Goal: Information Seeking & Learning: Learn about a topic

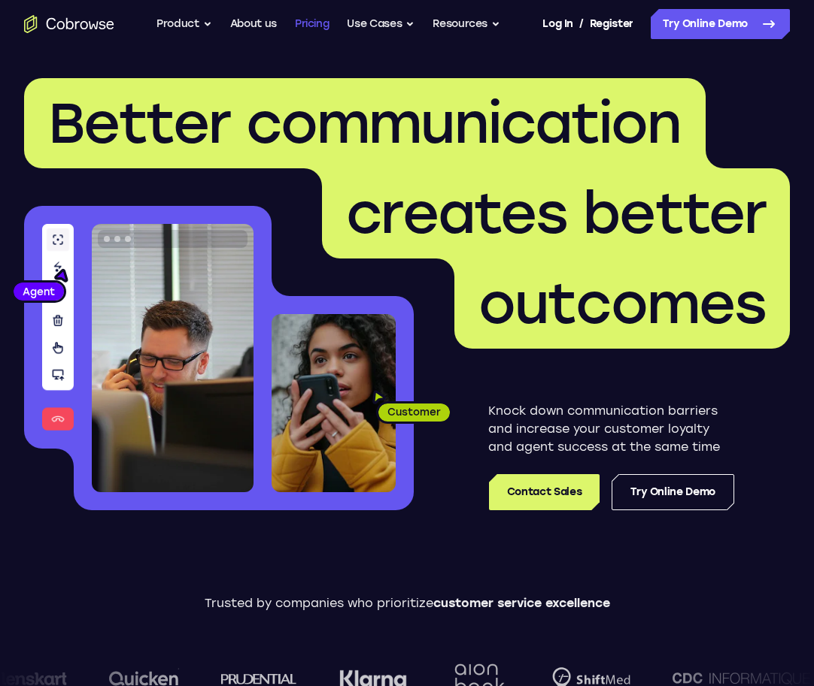
click at [300, 23] on link "Pricing" at bounding box center [312, 24] width 35 height 30
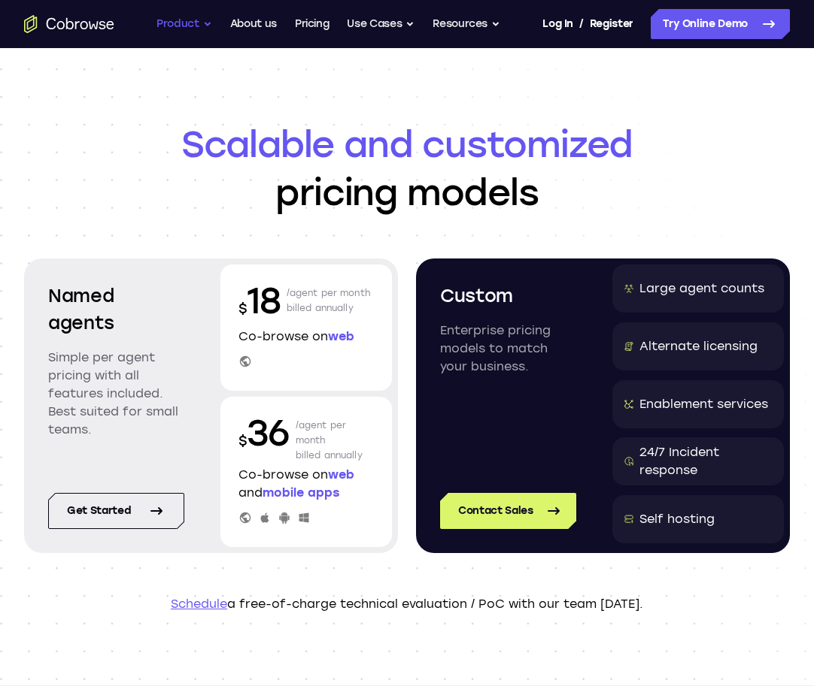
click at [177, 30] on button "Product" at bounding box center [184, 24] width 56 height 30
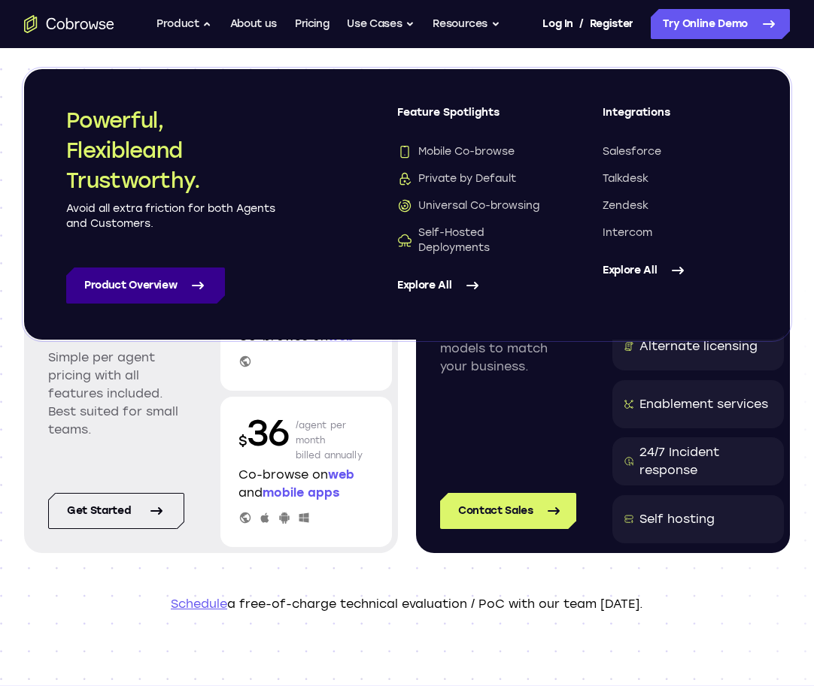
click at [182, 284] on link "Product Overview" at bounding box center [145, 286] width 159 height 36
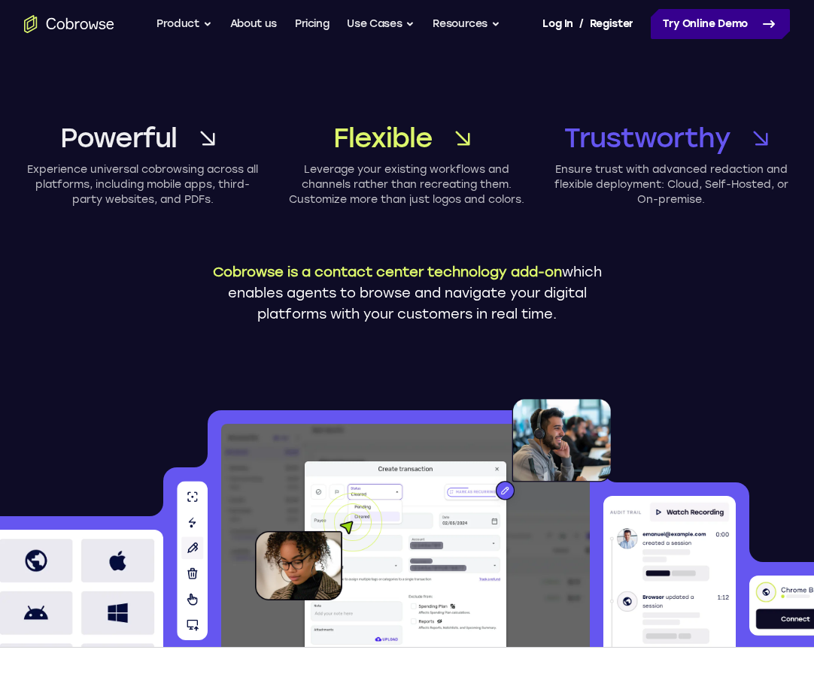
click at [705, 29] on link "Try Online Demo" at bounding box center [719, 24] width 139 height 30
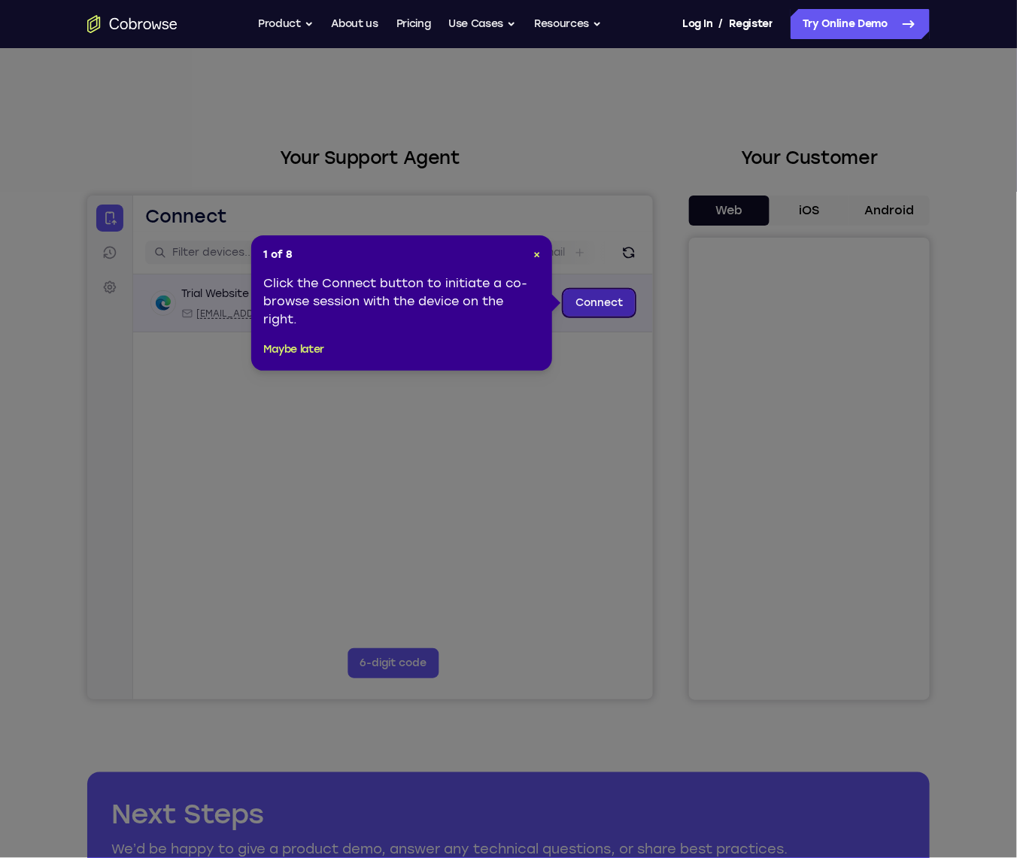
click at [578, 302] on link "Connect" at bounding box center [597, 302] width 71 height 27
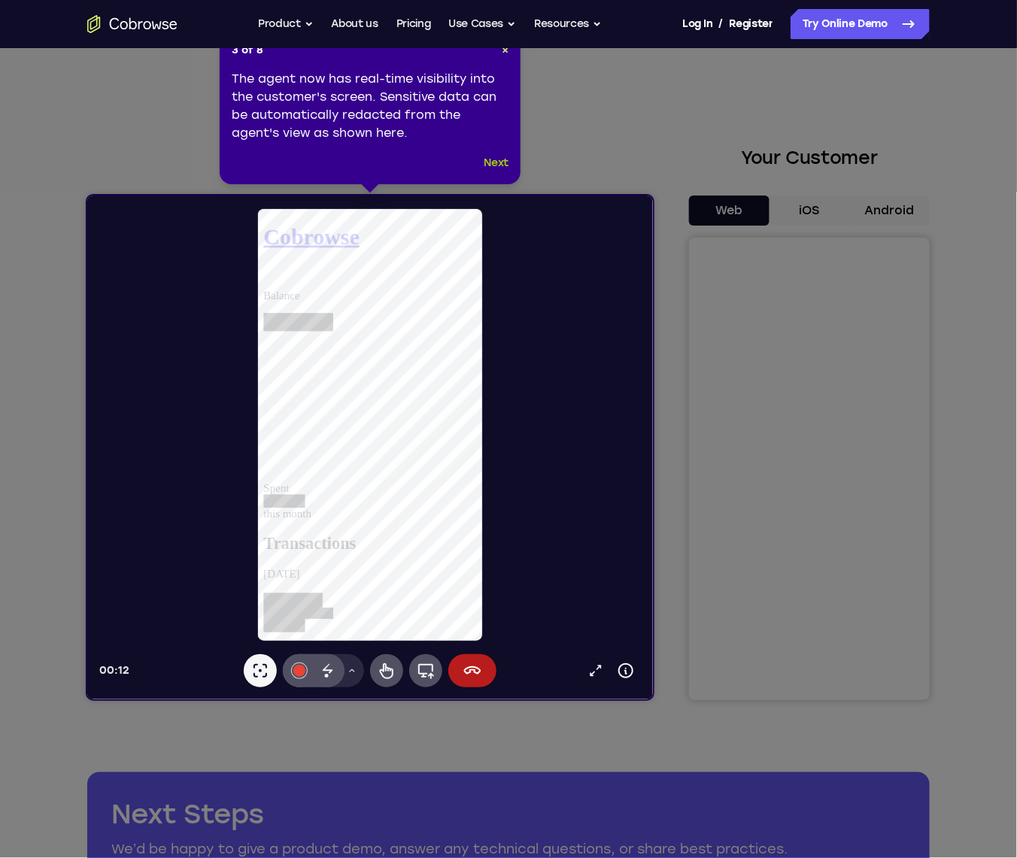
click at [502, 165] on button "Next" at bounding box center [496, 163] width 25 height 18
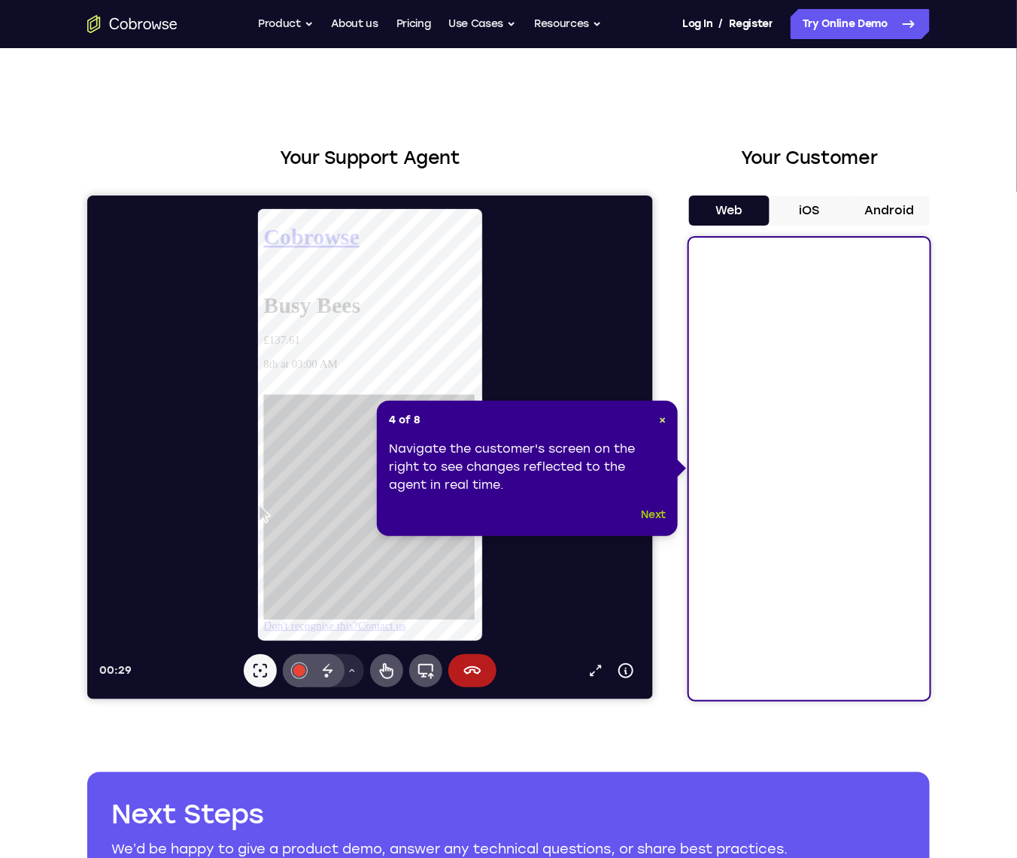
click at [657, 517] on button "Next" at bounding box center [653, 515] width 25 height 18
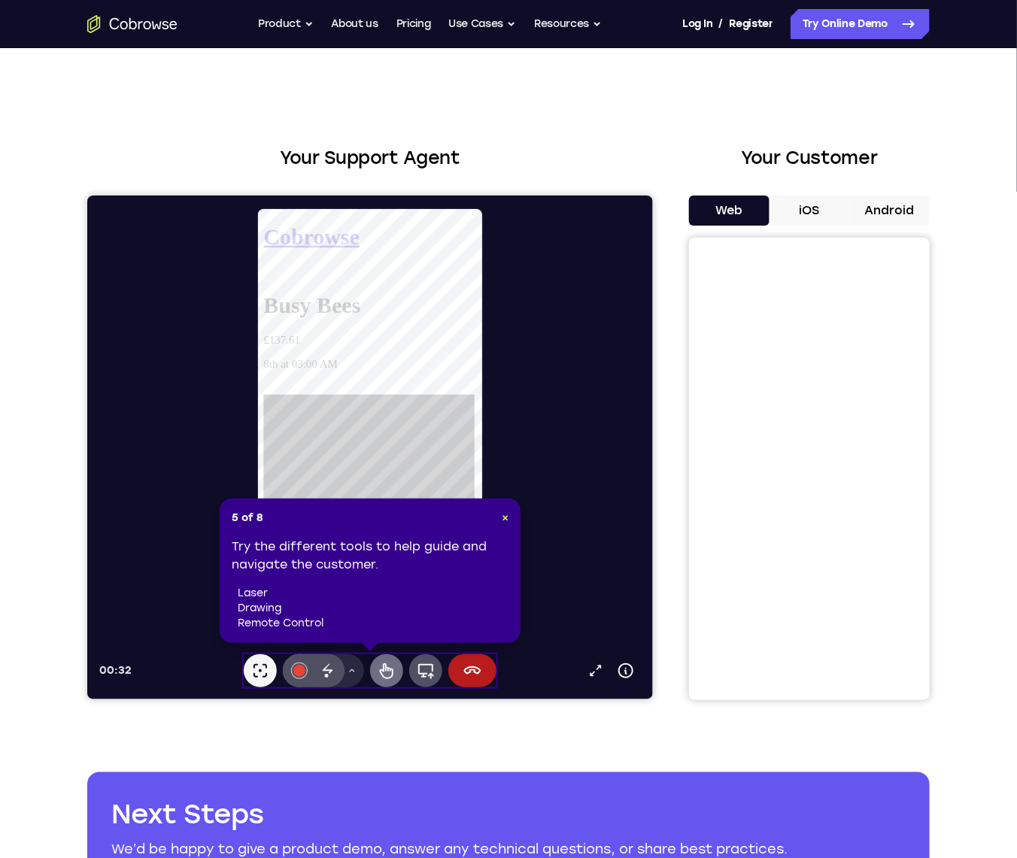
click at [386, 671] on icon at bounding box center [386, 670] width 18 height 18
click at [332, 672] on icon at bounding box center [327, 670] width 18 height 18
click at [345, 672] on button "Drawing tools menu" at bounding box center [351, 669] width 24 height 33
click at [350, 671] on icon at bounding box center [351, 669] width 5 height 3
click at [297, 669] on div at bounding box center [298, 670] width 12 height 12
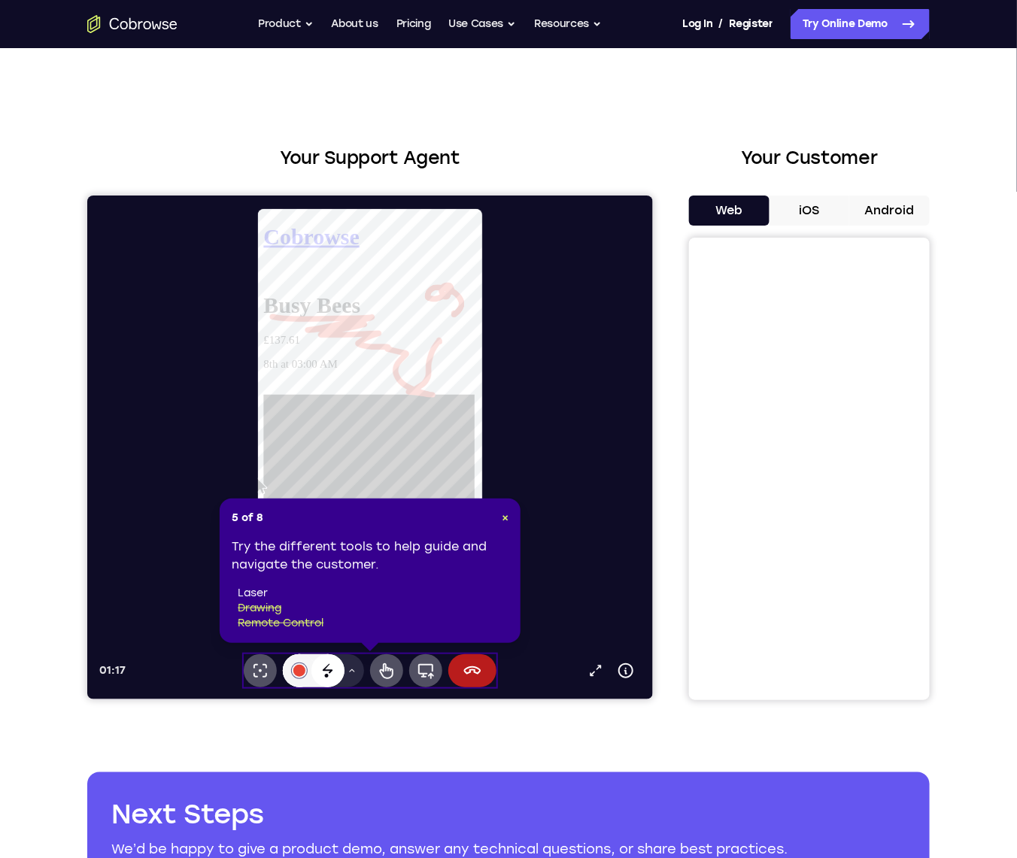
click at [318, 665] on icon at bounding box center [327, 670] width 18 height 18
click at [323, 663] on icon at bounding box center [327, 670] width 18 height 18
click at [323, 668] on icon at bounding box center [327, 668] width 10 height 10
click at [349, 671] on icon at bounding box center [351, 669] width 5 height 3
click at [345, 670] on button "Drawing tools menu" at bounding box center [351, 669] width 24 height 33
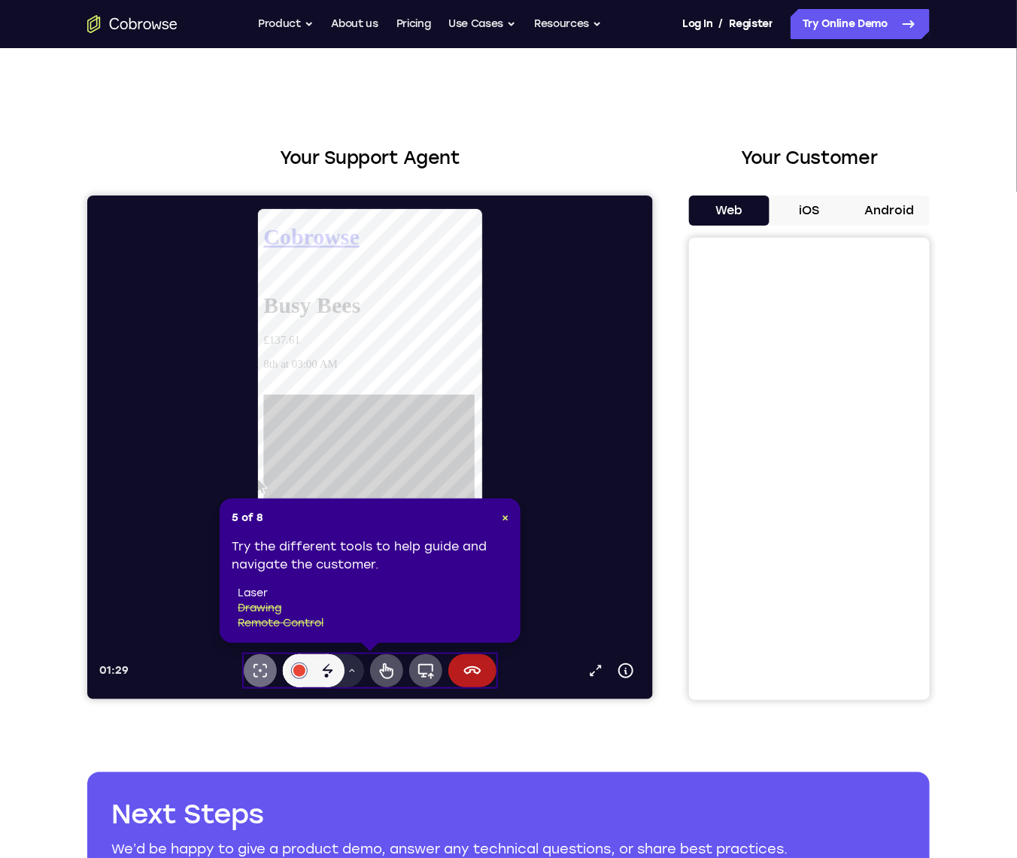
click at [262, 670] on icon at bounding box center [259, 670] width 18 height 18
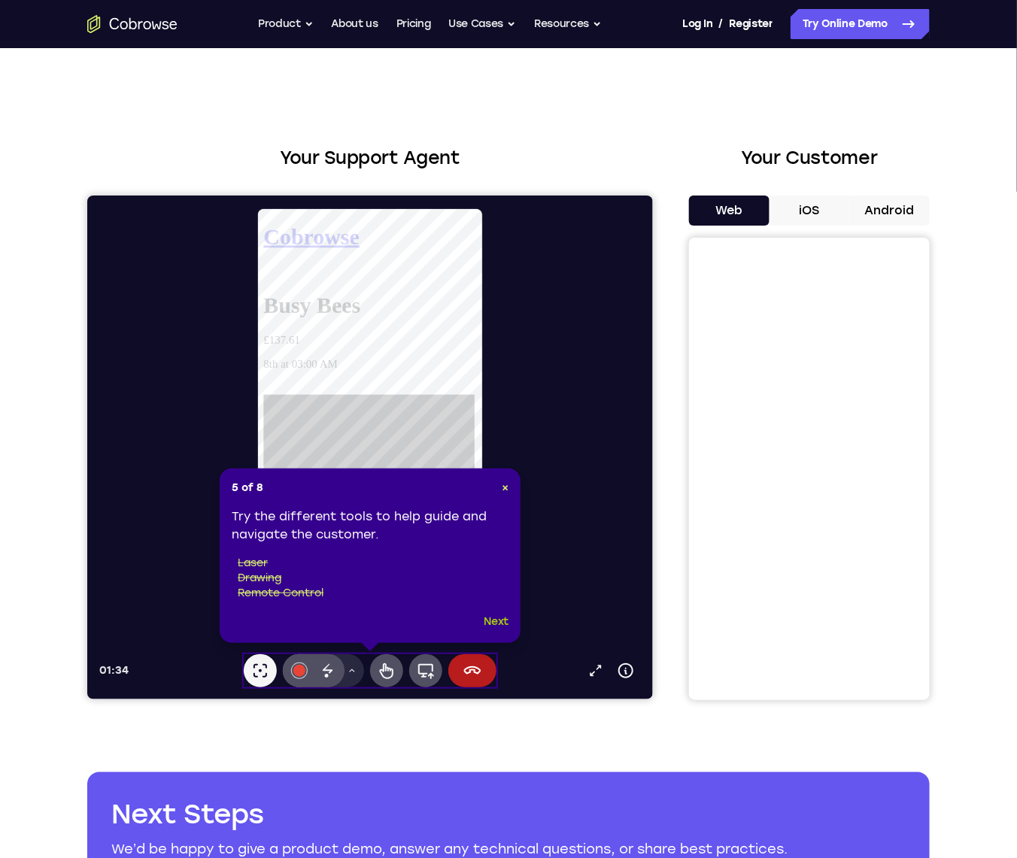
click at [484, 620] on button "Next" at bounding box center [496, 622] width 25 height 18
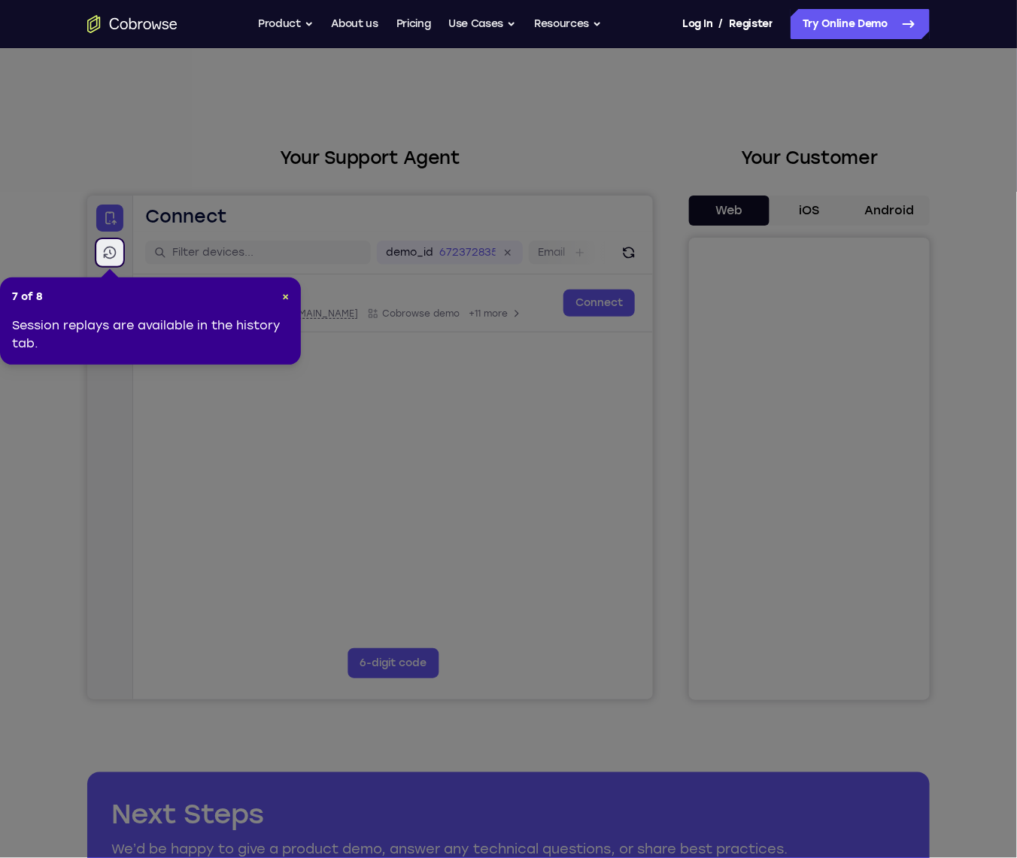
click at [106, 250] on icon at bounding box center [109, 251] width 15 height 15
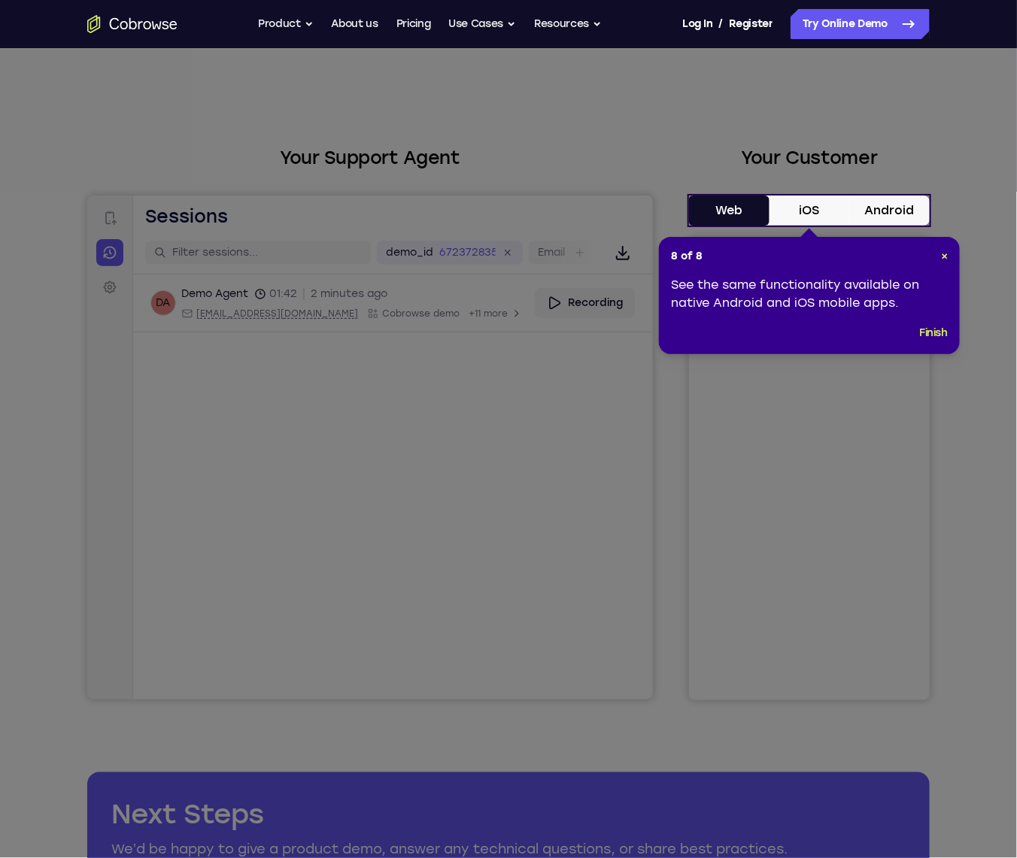
click at [164, 19] on icon "Go to the home page" at bounding box center [132, 24] width 90 height 18
